Goal: Information Seeking & Learning: Learn about a topic

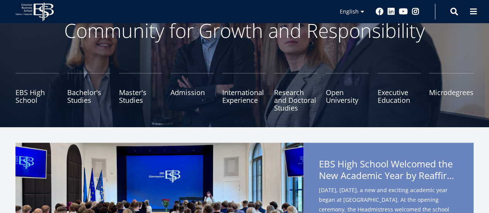
scroll to position [59, 0]
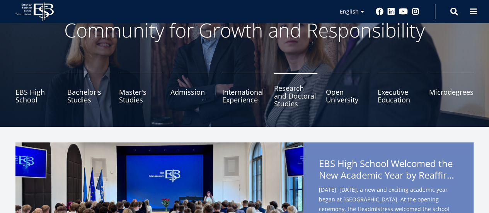
click at [295, 102] on link "Research and Doctoral Studies" at bounding box center [295, 92] width 43 height 39
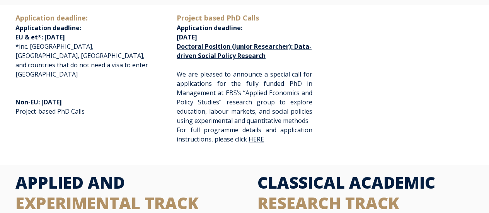
scroll to position [171, 0]
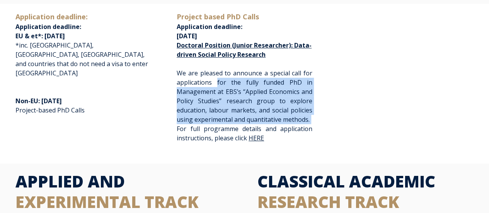
drag, startPoint x: 218, startPoint y: 82, endPoint x: 214, endPoint y: 126, distance: 43.5
click at [214, 126] on p "We are pleased to announce a special call for applications for the fully funded…" at bounding box center [245, 105] width 136 height 74
copy span "for the fully funded PhD in Management at EBS’s “Applied Economics and Policy S…"
click at [367, 80] on div "Application deadline: Application deadline: EU & et*: August 1st, 2026 *inc. US…" at bounding box center [245, 82] width 474 height 140
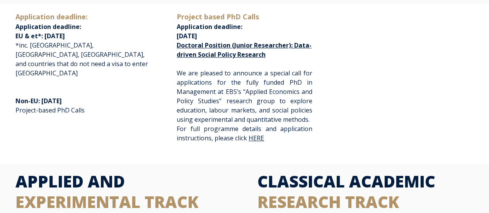
scroll to position [0, 0]
